Goal: Check status: Check status

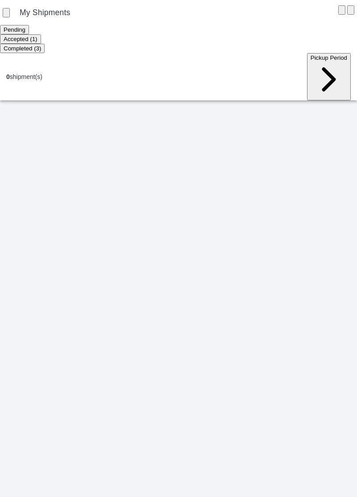
click at [41, 35] on ion-segment-button "Accepted (1)" at bounding box center [20, 38] width 41 height 7
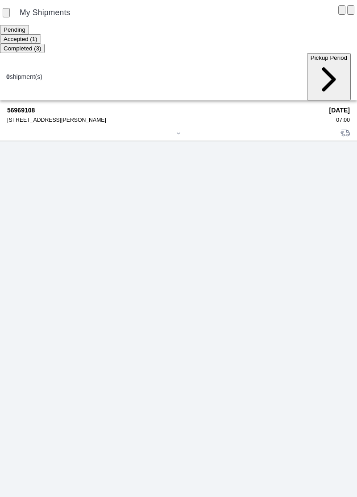
click at [29, 107] on div "56969108 [STREET_ADDRESS][PERSON_NAME]" at bounding box center [165, 115] width 316 height 16
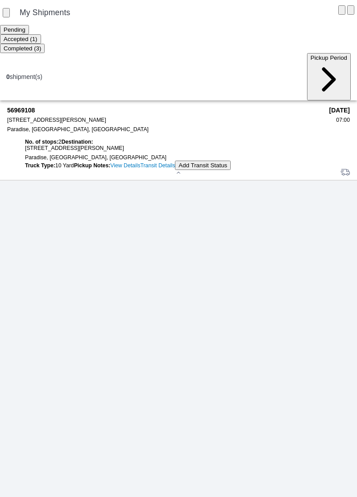
click at [110, 169] on link "View Details" at bounding box center [125, 165] width 30 height 6
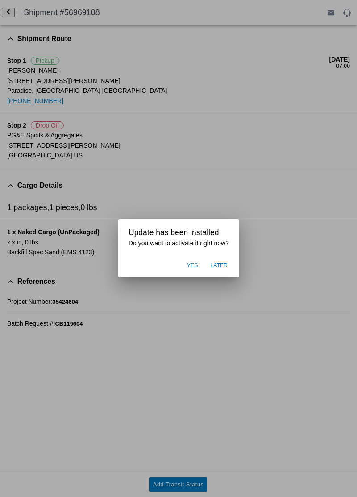
click at [220, 271] on button "Later" at bounding box center [219, 265] width 26 height 17
